Goal: Task Accomplishment & Management: Manage account settings

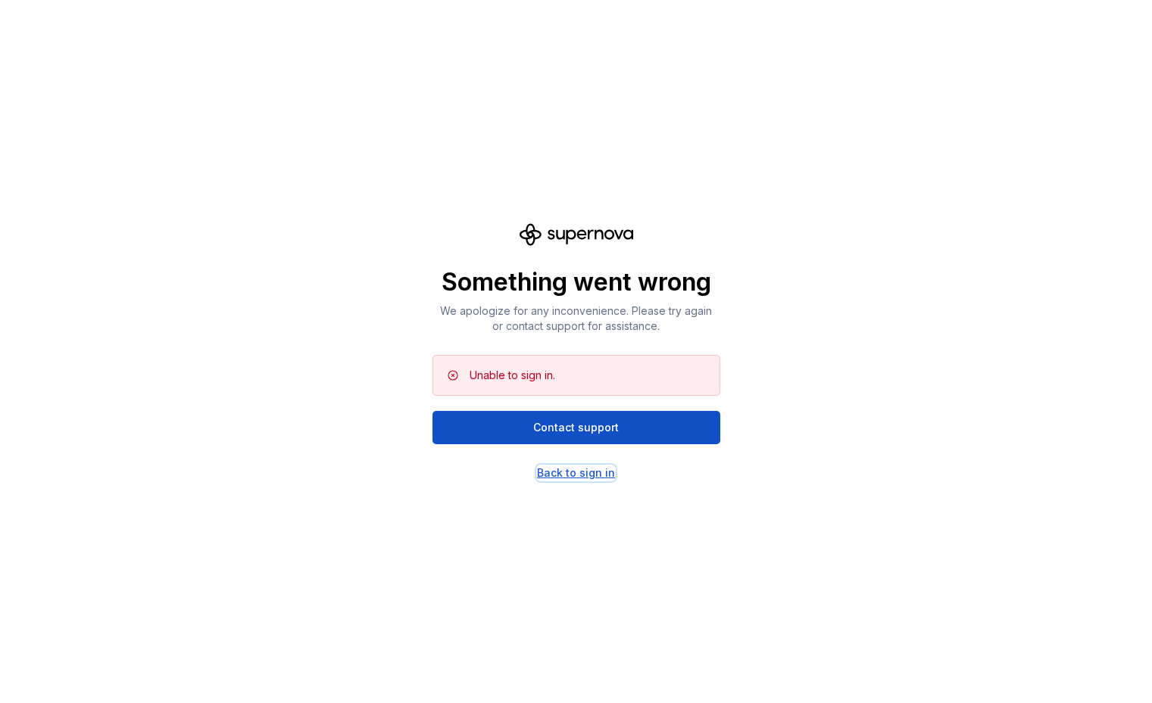
click at [609, 479] on div "Back to sign in" at bounding box center [576, 473] width 78 height 15
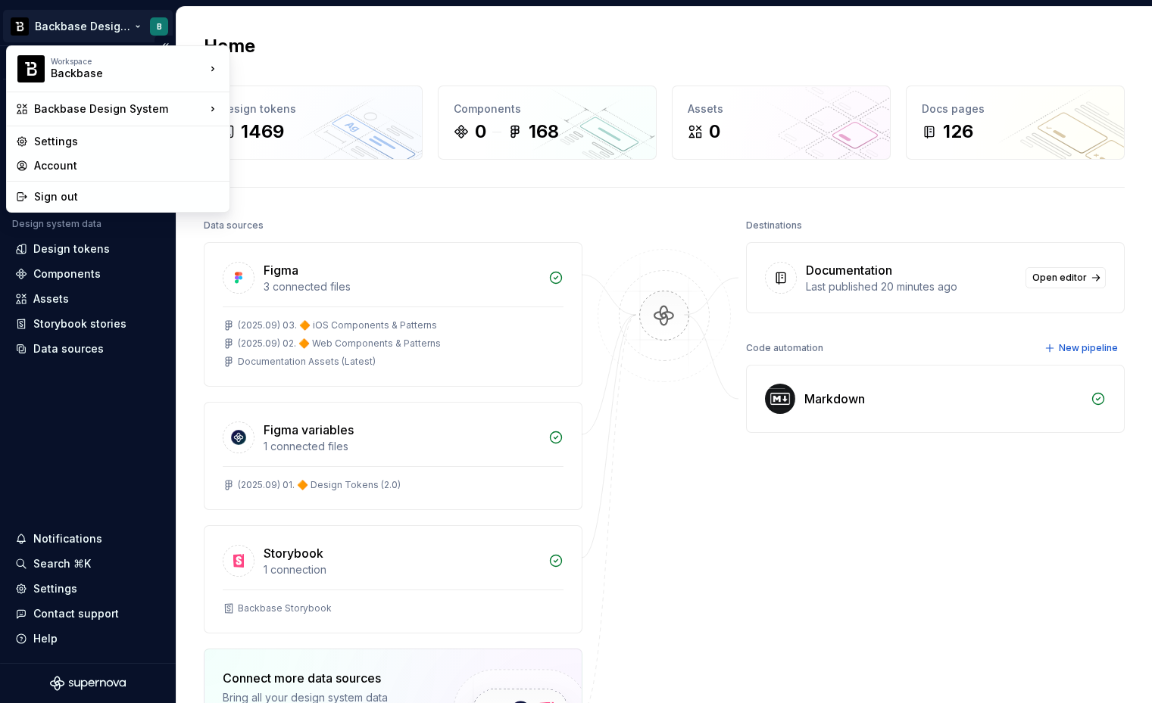
click at [126, 29] on html "Backbase Design System B Version Current draft Home Documentation Analytics Cod…" at bounding box center [576, 351] width 1152 height 703
click at [103, 198] on div "Sign out" at bounding box center [127, 196] width 186 height 15
